Goal: Task Accomplishment & Management: Manage account settings

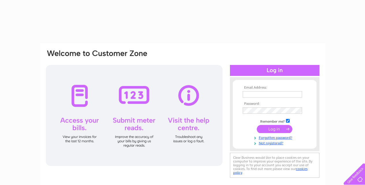
type input "[EMAIL_ADDRESS][DOMAIN_NAME]"
click at [275, 130] on input "submit" at bounding box center [274, 129] width 35 height 8
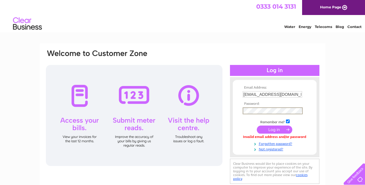
click at [279, 130] on input "submit" at bounding box center [274, 130] width 35 height 8
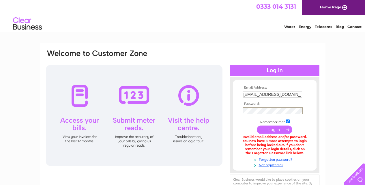
click at [228, 110] on div "Email Address: [EMAIL_ADDRESS][DOMAIN_NAME] Password:" at bounding box center [182, 125] width 275 height 152
click at [257, 126] on input "submit" at bounding box center [274, 130] width 35 height 8
click at [323, 50] on div "Email Address: [EMAIL_ADDRESS][DOMAIN_NAME] Password:" at bounding box center [183, 124] width 286 height 163
